Goal: Ask a question

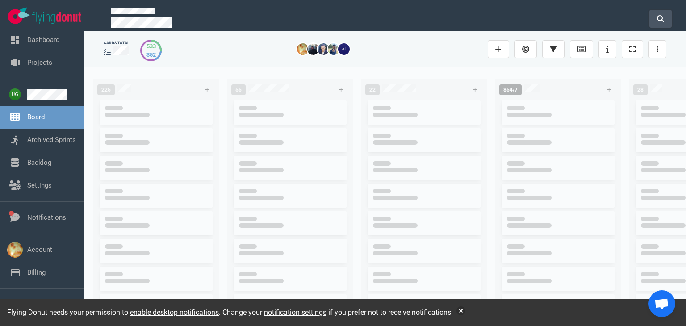
click at [657, 17] on button at bounding box center [661, 19] width 22 height 18
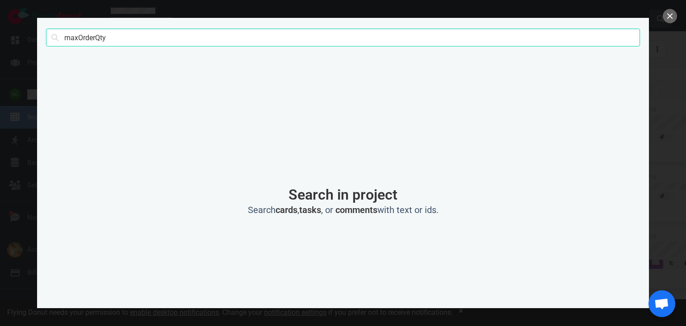
type input "maxOrderQty"
click button "Search" at bounding box center [0, 0] width 0 height 0
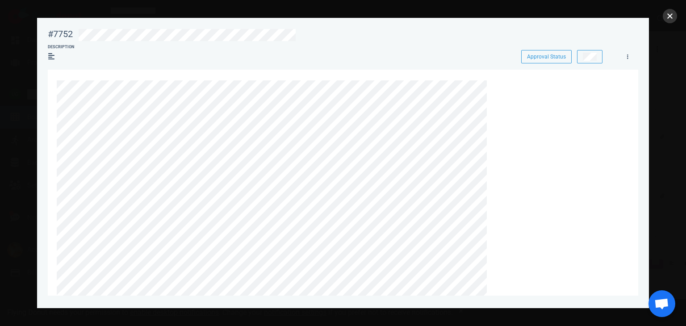
click at [668, 21] on button "close" at bounding box center [670, 16] width 14 height 14
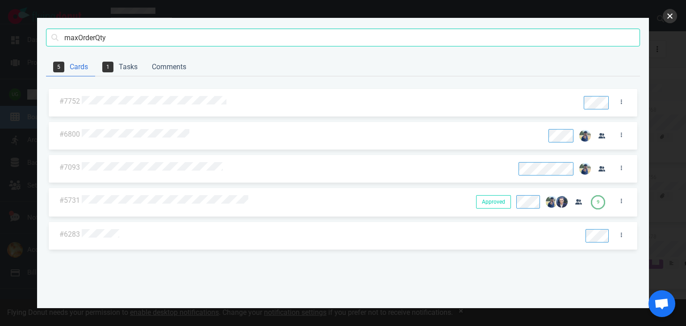
click at [669, 18] on button "close" at bounding box center [670, 16] width 14 height 14
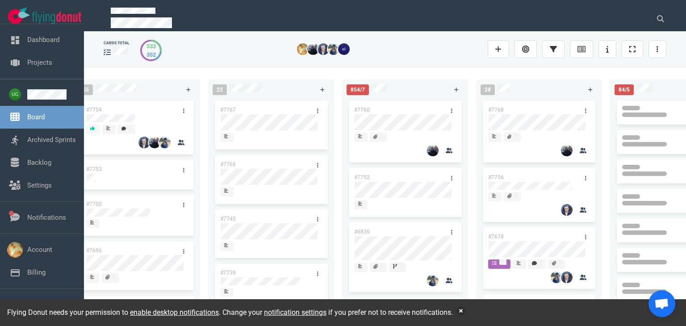
scroll to position [0, 163]
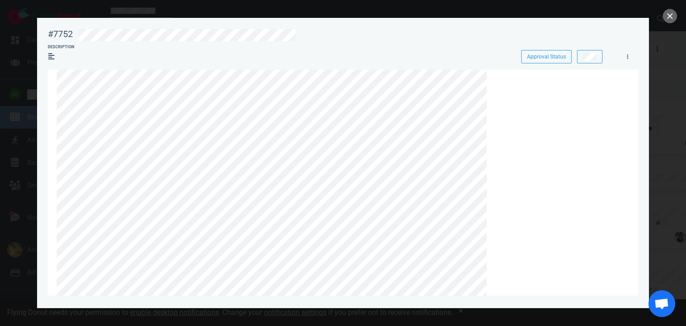
scroll to position [125, 0]
click at [672, 21] on button "close" at bounding box center [670, 16] width 14 height 14
click at [60, 32] on div "#7752" at bounding box center [60, 34] width 25 height 11
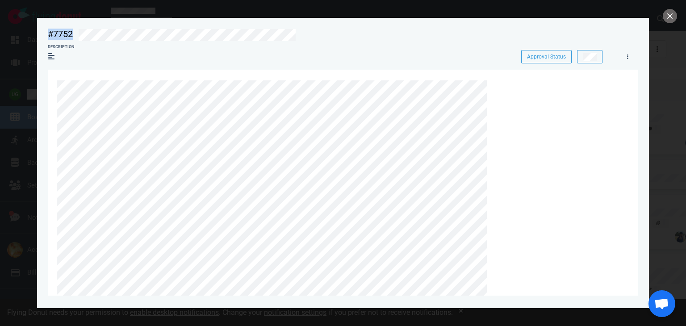
drag, startPoint x: 48, startPoint y: 34, endPoint x: 73, endPoint y: 36, distance: 25.1
click at [73, 36] on div "#7752 Approval Status" at bounding box center [342, 33] width 601 height 21
copy div "#7752"
click at [64, 31] on div "#7752" at bounding box center [60, 34] width 25 height 11
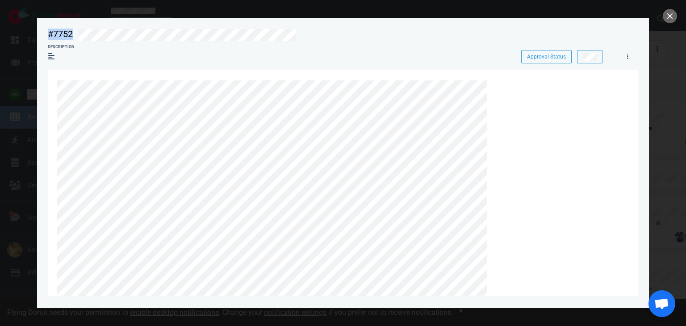
click at [64, 31] on div "#7752" at bounding box center [60, 34] width 25 height 11
click at [674, 15] on button "close" at bounding box center [670, 16] width 14 height 14
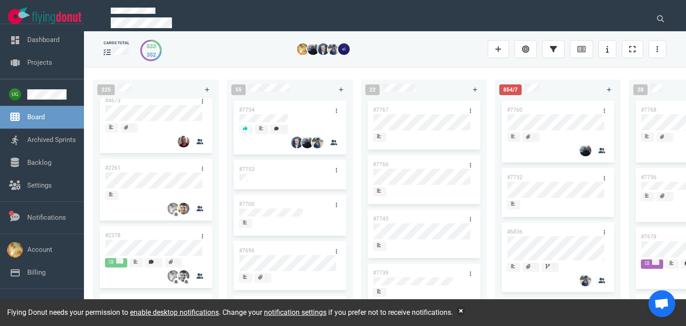
scroll to position [655, 0]
